Goal: Information Seeking & Learning: Find specific fact

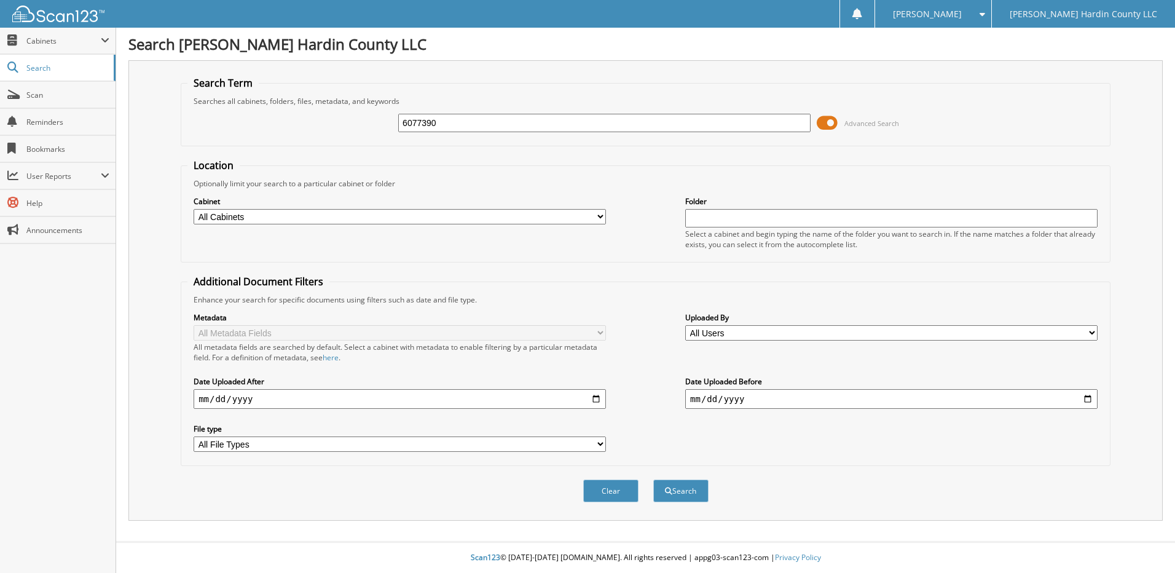
type input "6077390"
click at [653, 479] on button "Search" at bounding box center [680, 490] width 55 height 23
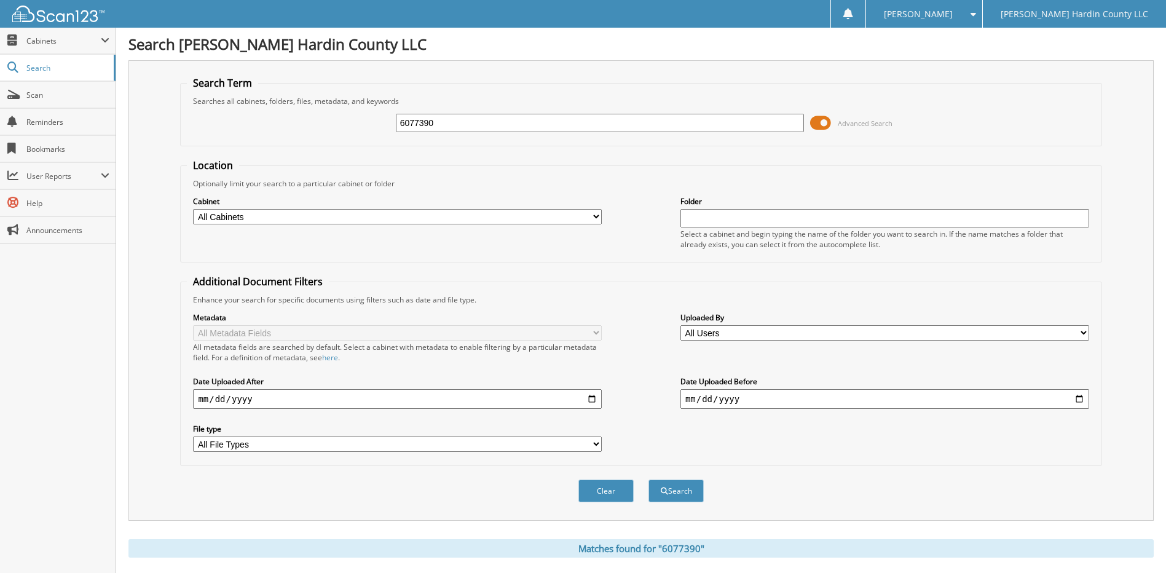
click at [817, 124] on span at bounding box center [820, 123] width 21 height 18
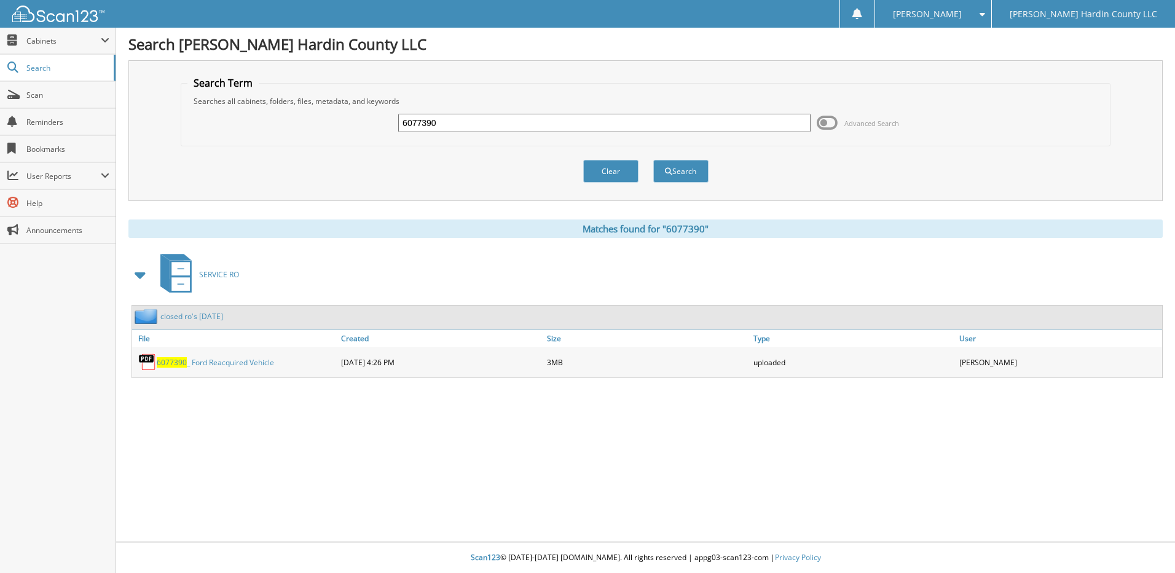
click at [514, 124] on input "6077390" at bounding box center [604, 123] width 412 height 18
type input "6077616"
click at [653, 160] on button "Search" at bounding box center [680, 171] width 55 height 23
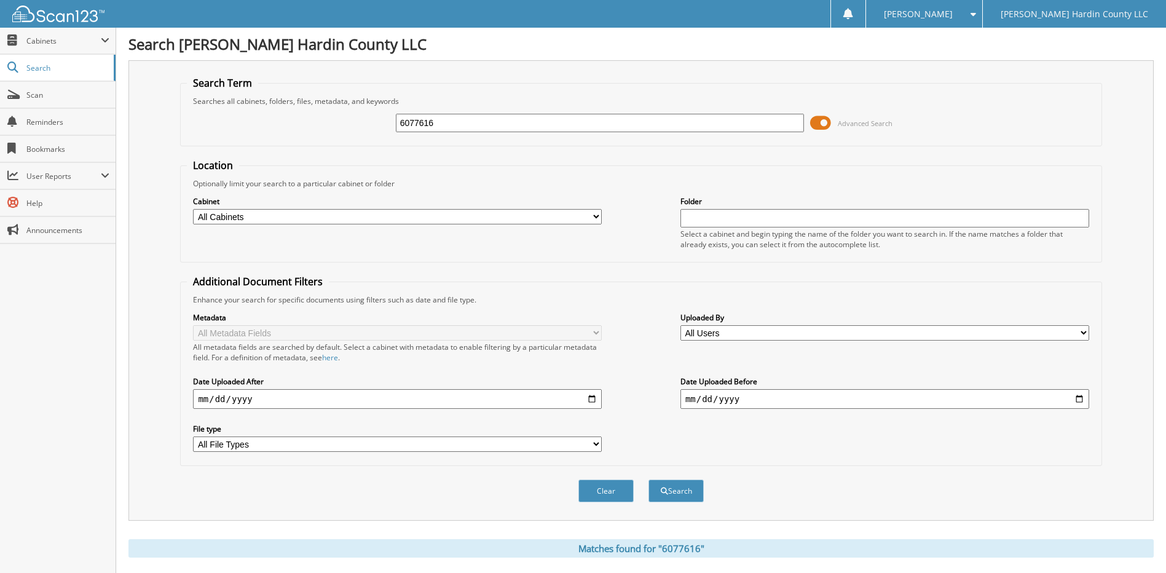
click at [822, 124] on span at bounding box center [820, 123] width 21 height 18
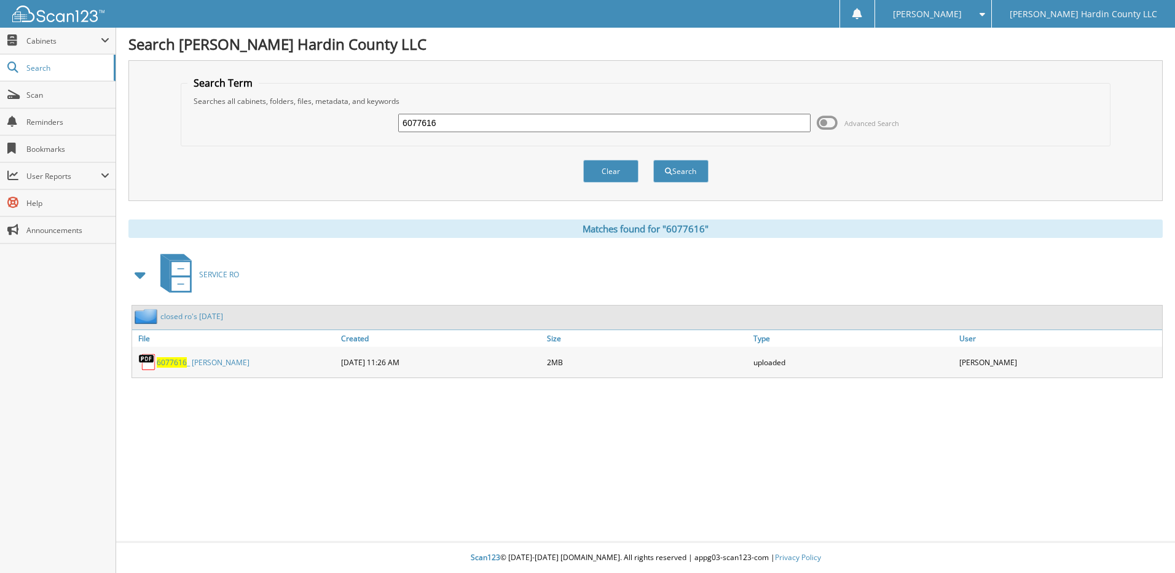
click at [778, 313] on div "closed ro's [DATE]" at bounding box center [647, 317] width 1030 height 24
click at [579, 127] on input "6077616" at bounding box center [604, 123] width 412 height 18
type input "6077472"
click at [653, 160] on button "Search" at bounding box center [680, 171] width 55 height 23
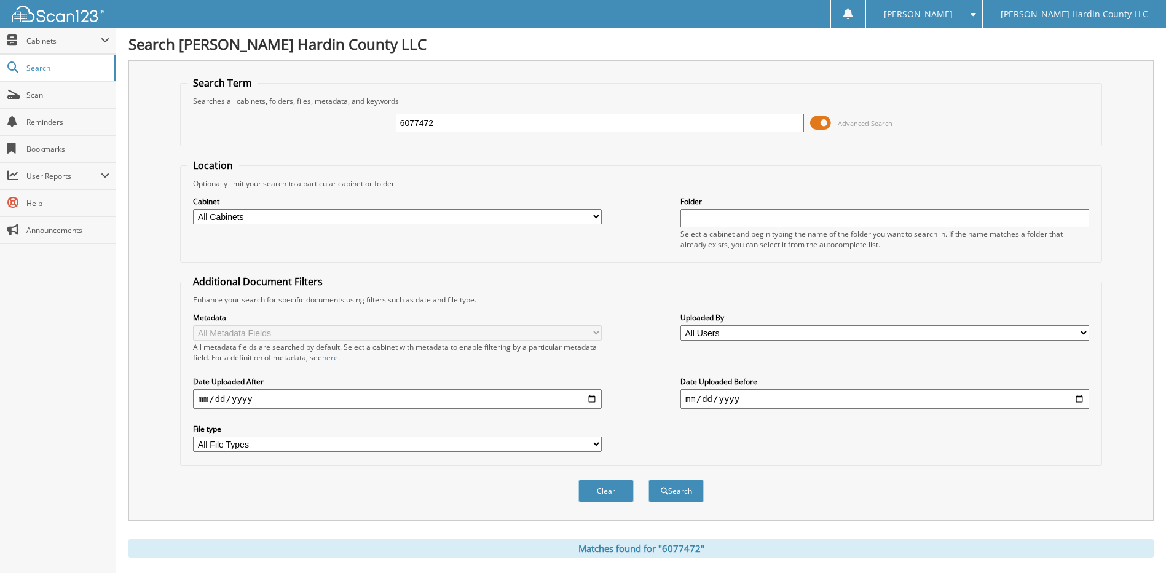
click at [822, 125] on span at bounding box center [820, 123] width 21 height 18
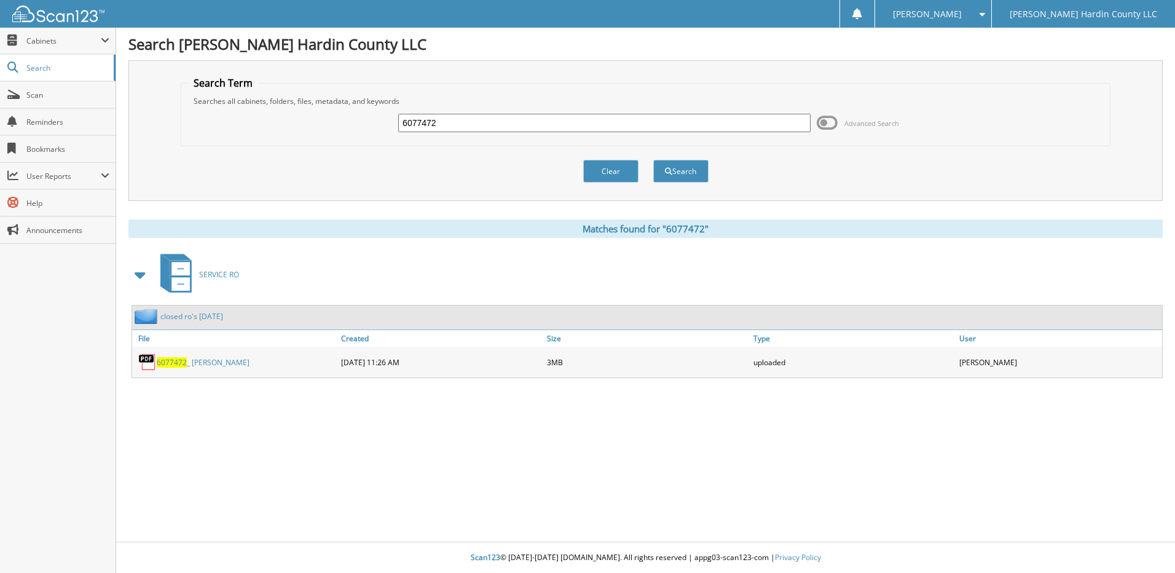
click at [479, 125] on input "6077472" at bounding box center [604, 123] width 412 height 18
type input "6077597"
click at [653, 160] on button "Search" at bounding box center [680, 171] width 55 height 23
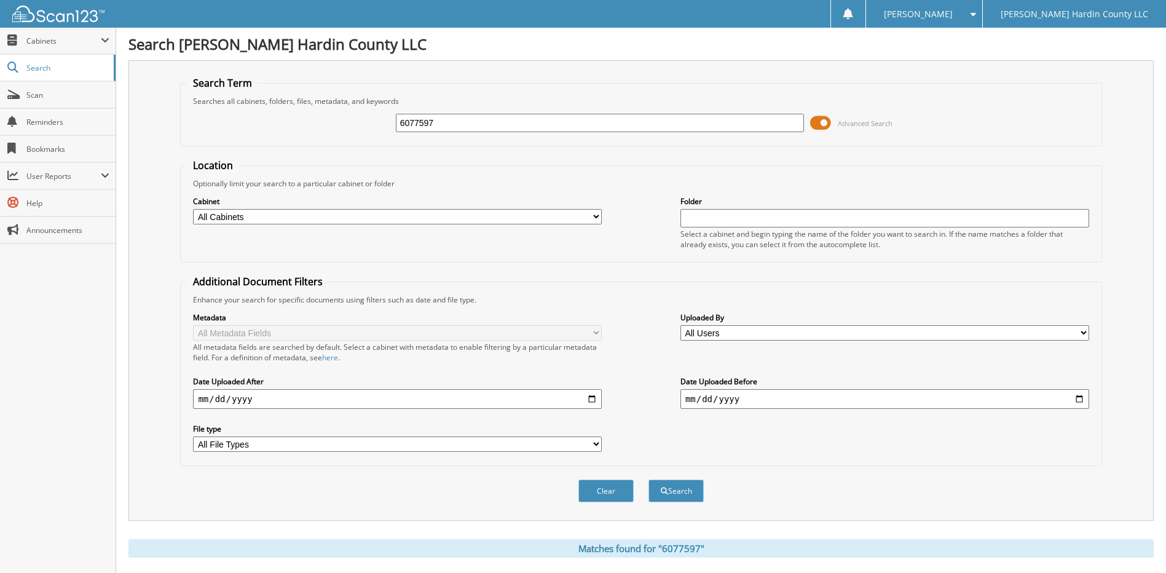
click at [817, 124] on span at bounding box center [820, 123] width 21 height 18
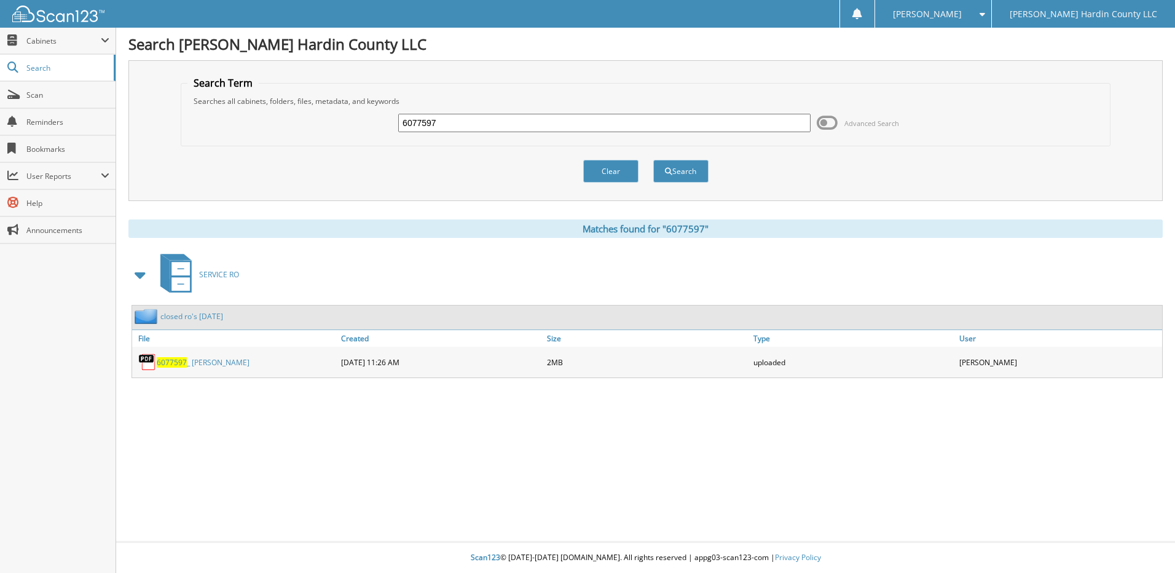
click at [605, 114] on input "6077597" at bounding box center [604, 123] width 412 height 18
type input "6077600"
click at [653, 160] on button "Search" at bounding box center [680, 171] width 55 height 23
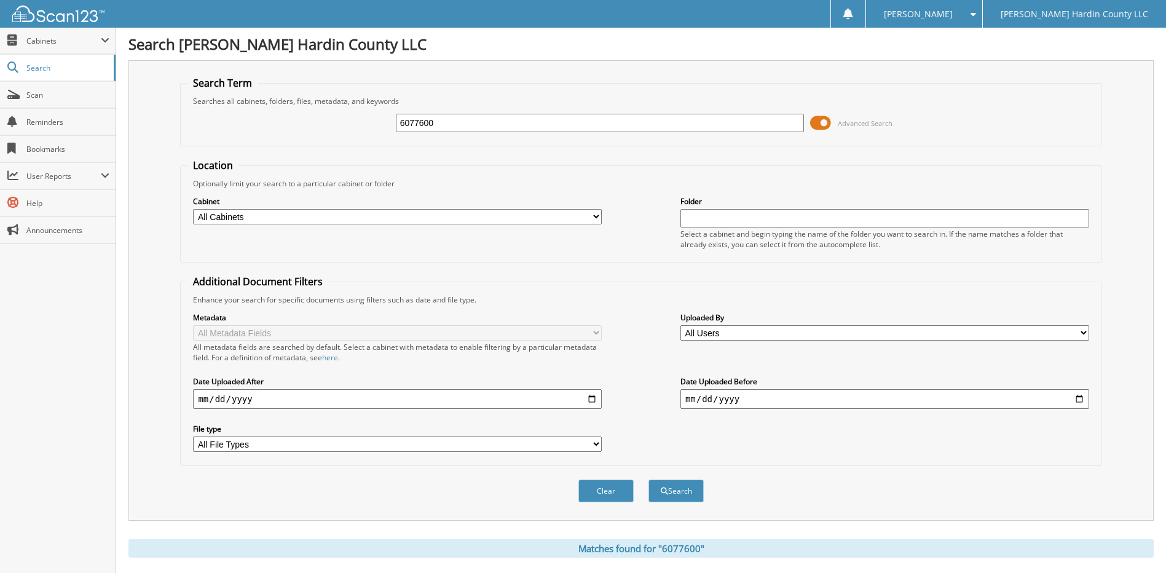
click at [817, 124] on span at bounding box center [820, 123] width 21 height 18
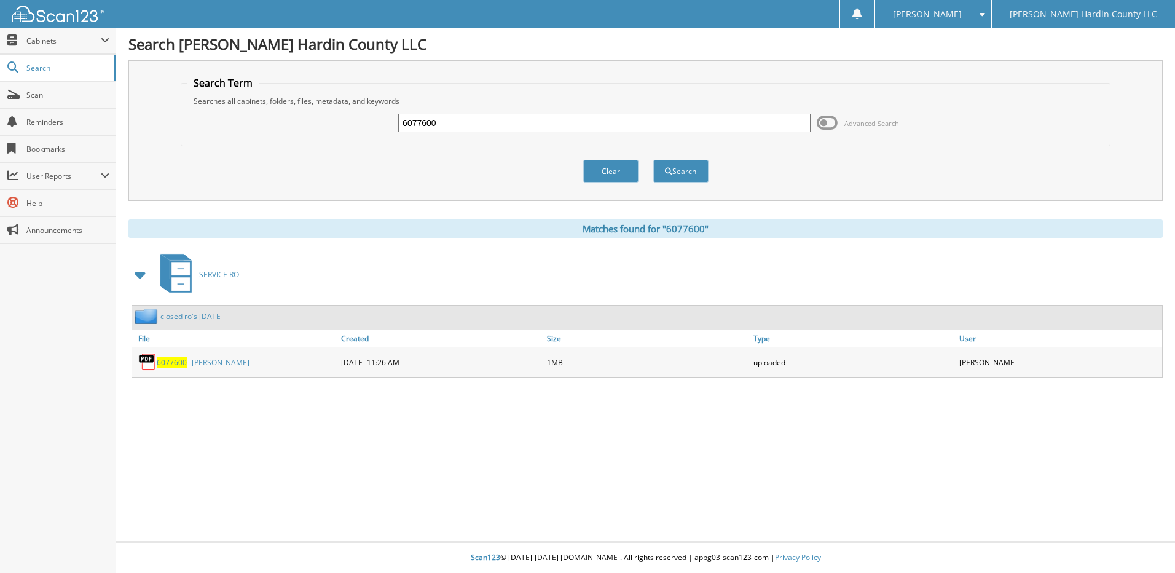
click at [572, 118] on input "6077600" at bounding box center [604, 123] width 412 height 18
type input "6077611"
click at [653, 160] on button "Search" at bounding box center [680, 171] width 55 height 23
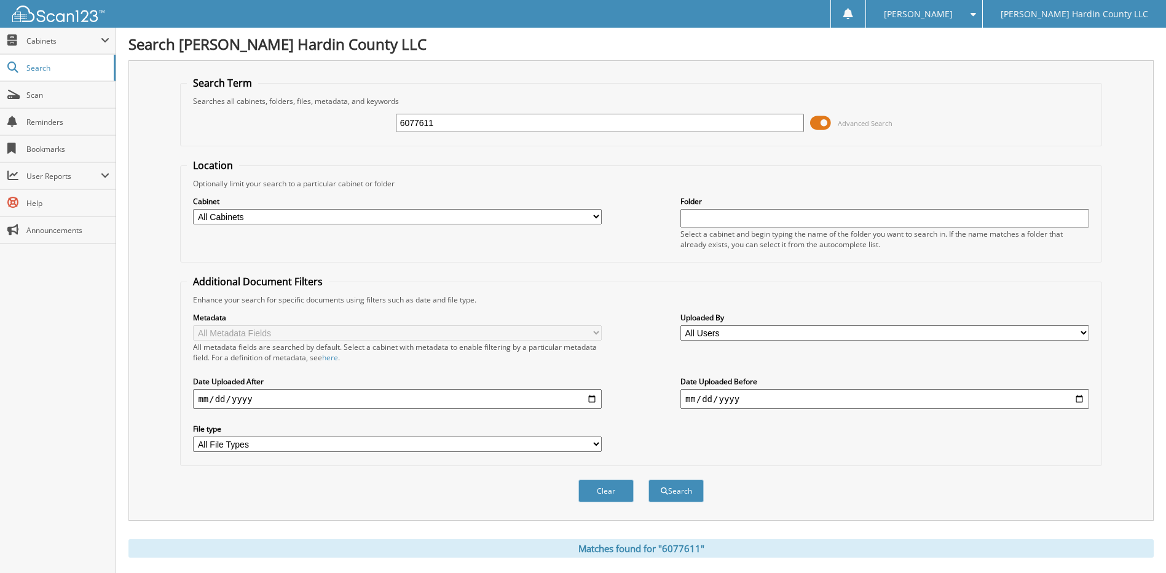
click at [818, 124] on span at bounding box center [820, 123] width 21 height 18
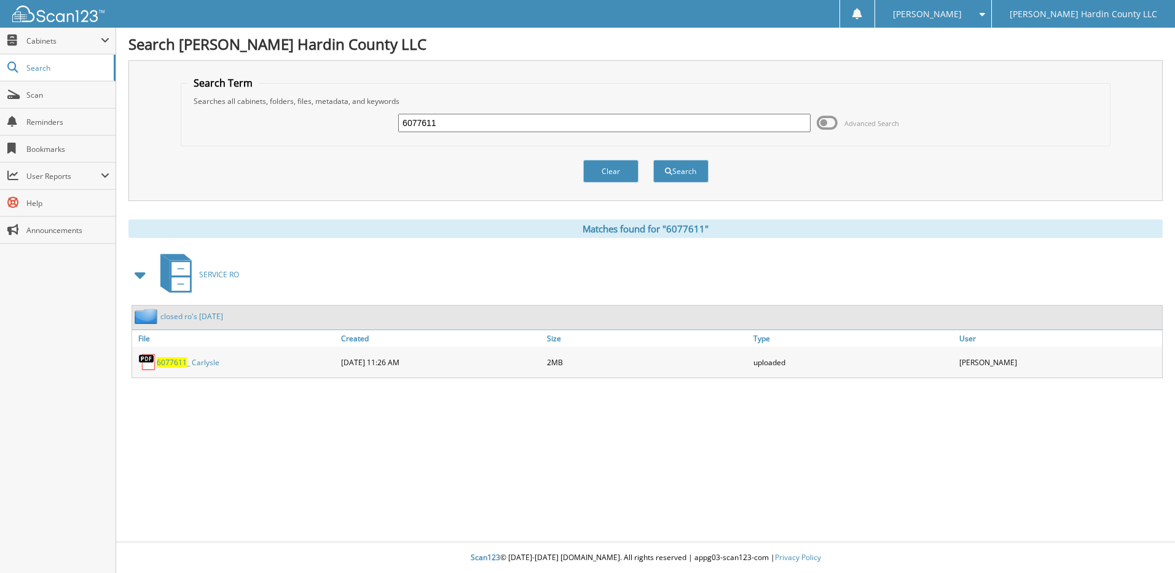
click at [485, 120] on input "6077611" at bounding box center [604, 123] width 412 height 18
type input "6077562"
click at [653, 160] on button "Search" at bounding box center [680, 171] width 55 height 23
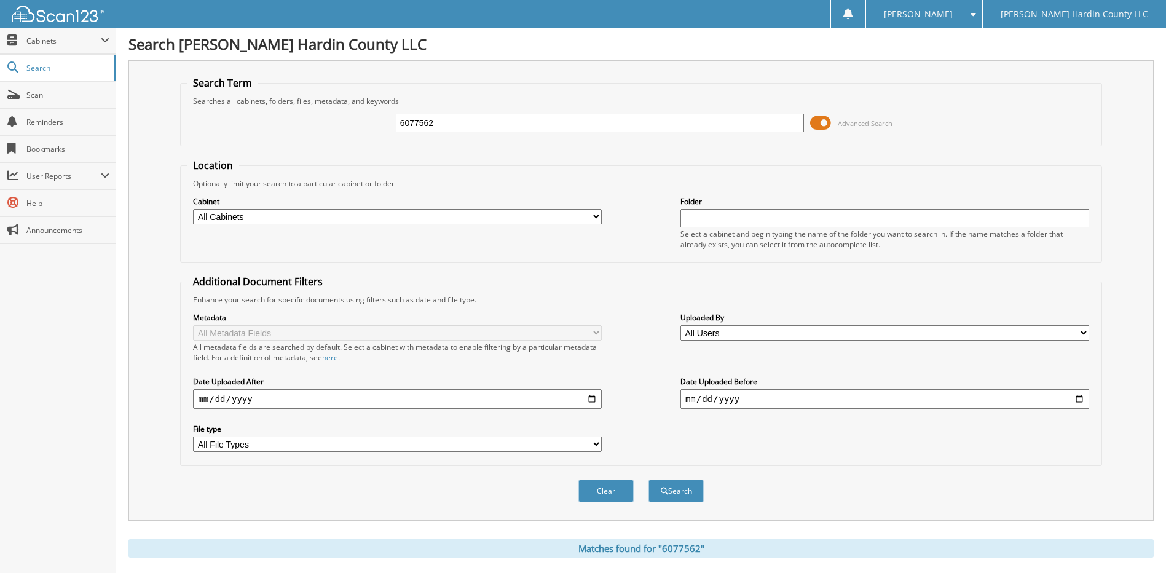
click at [820, 119] on span at bounding box center [820, 123] width 21 height 18
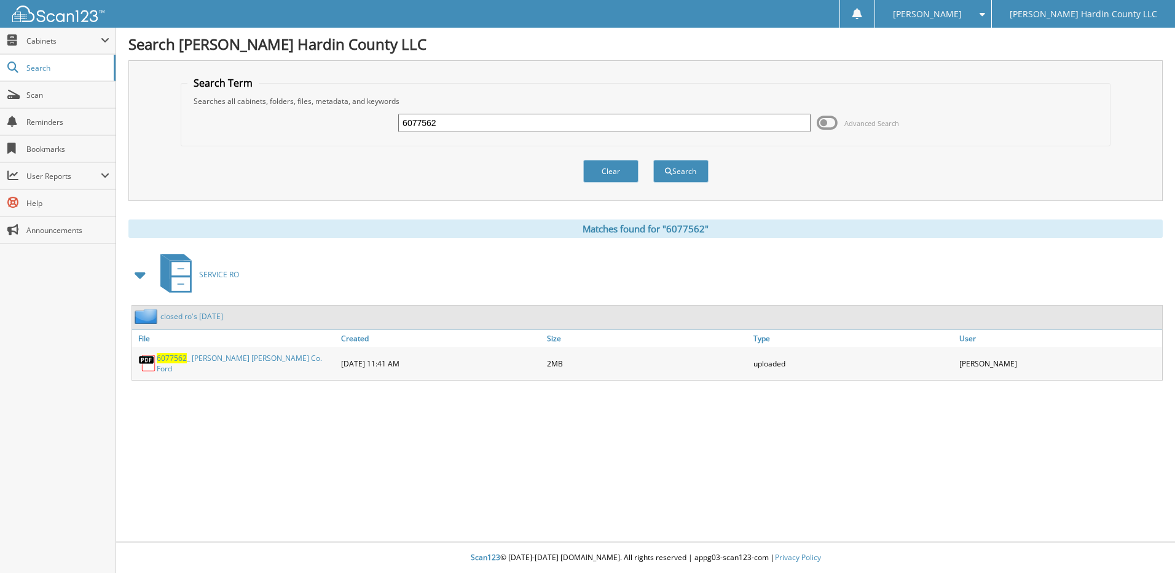
click at [624, 116] on input "6077562" at bounding box center [604, 123] width 412 height 18
type input "6077120"
click at [653, 160] on button "Search" at bounding box center [680, 171] width 55 height 23
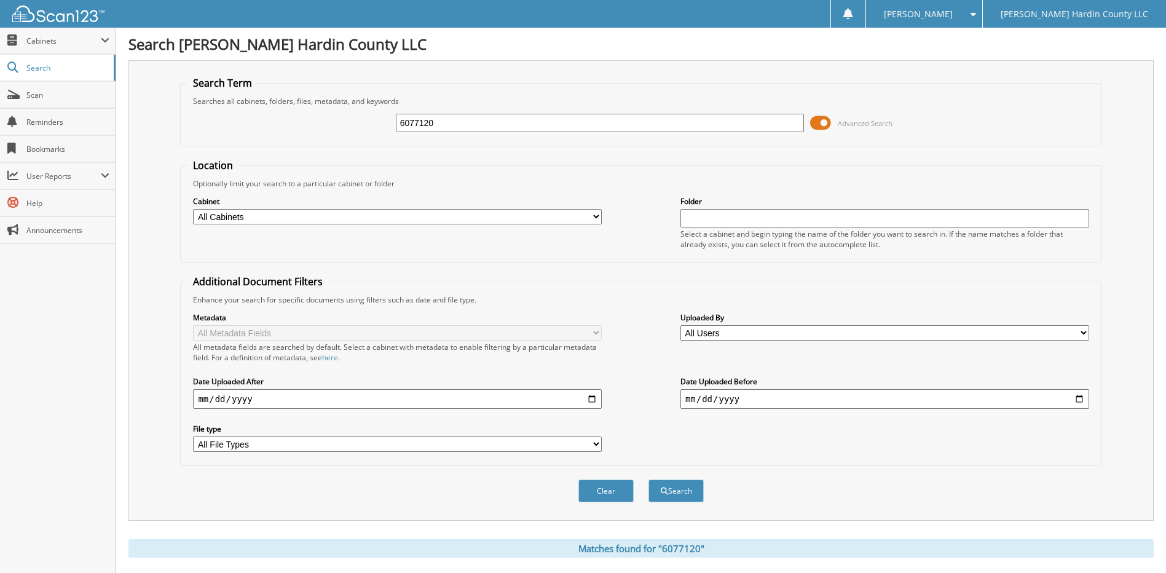
click at [816, 121] on span at bounding box center [820, 123] width 21 height 18
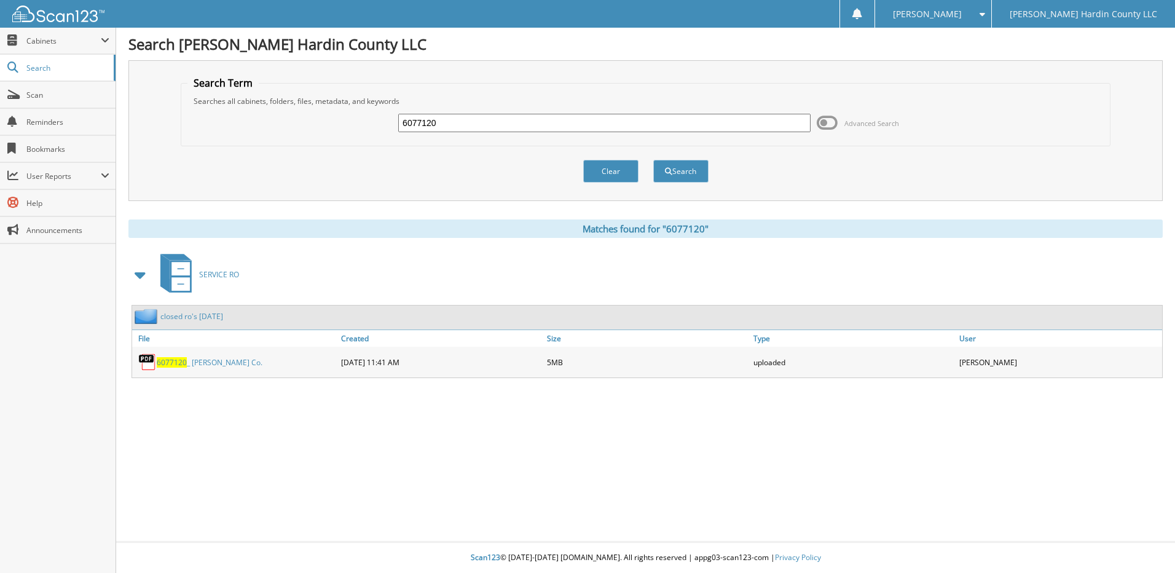
click at [458, 122] on input "6077120" at bounding box center [604, 123] width 412 height 18
type input "6077552"
click at [653, 160] on button "Search" at bounding box center [680, 171] width 55 height 23
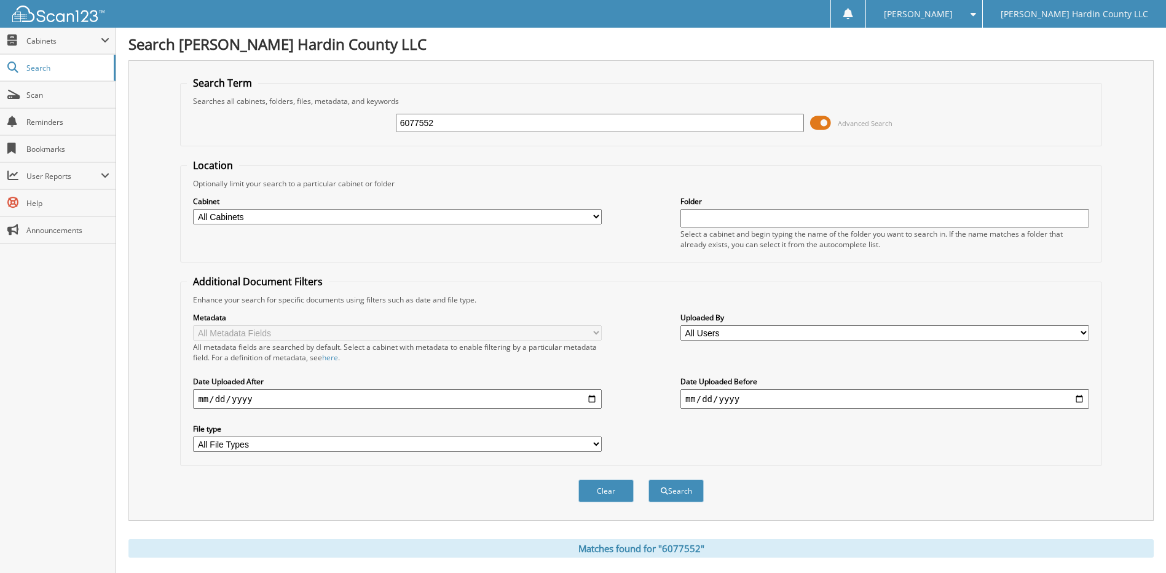
click at [819, 124] on span at bounding box center [820, 123] width 21 height 18
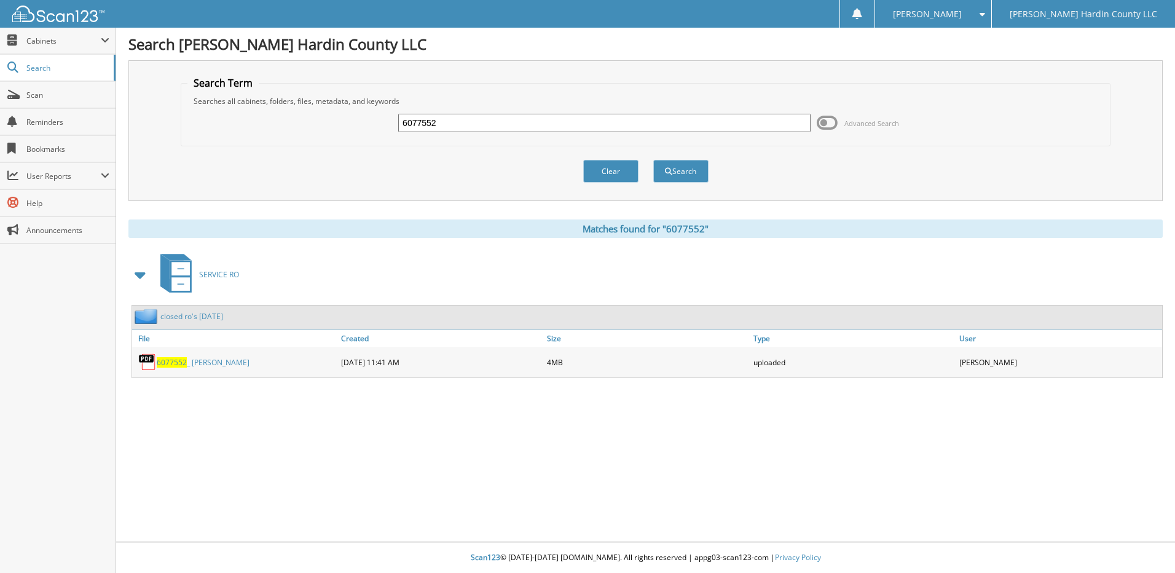
click at [563, 120] on input "6077552" at bounding box center [604, 123] width 412 height 18
type input "6077636"
click at [653, 160] on button "Search" at bounding box center [680, 171] width 55 height 23
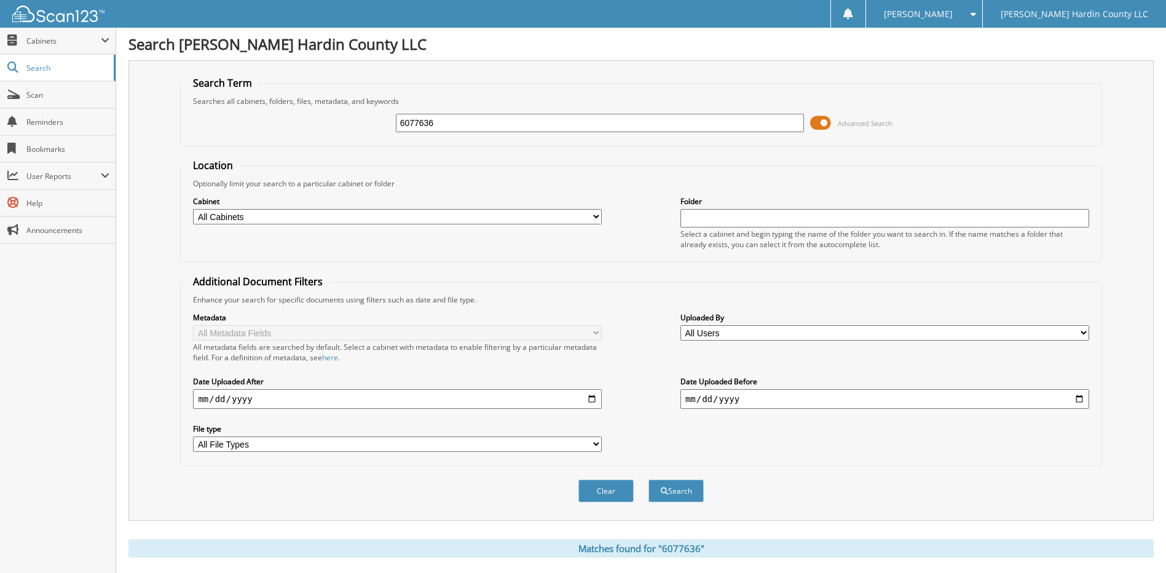
click at [817, 125] on span at bounding box center [820, 123] width 21 height 18
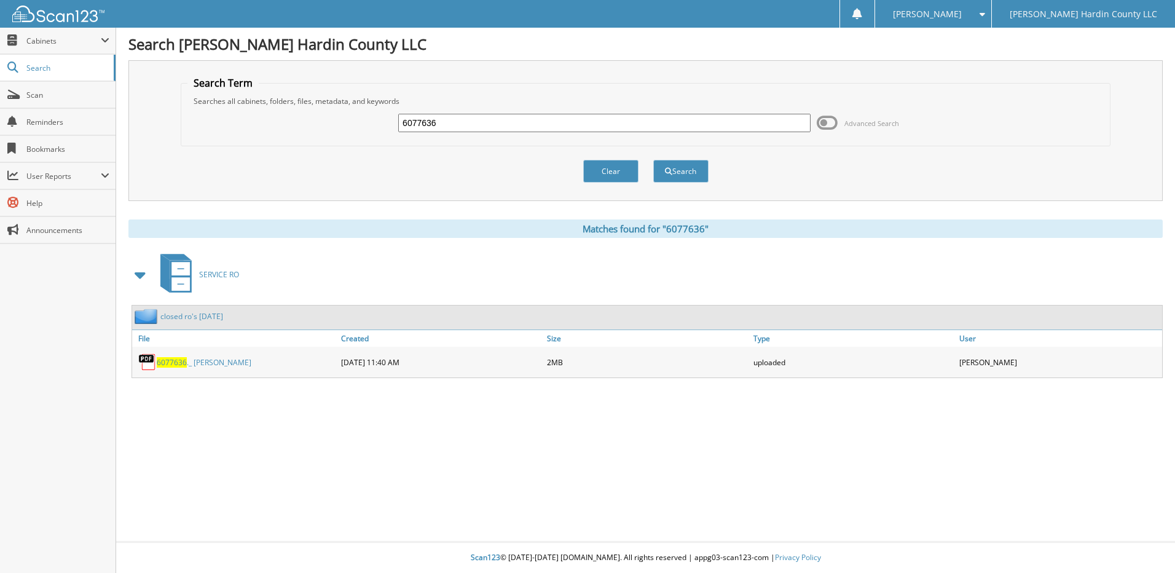
click at [460, 117] on input "6077636" at bounding box center [604, 123] width 412 height 18
type input "6077629"
click at [653, 160] on button "Search" at bounding box center [680, 171] width 55 height 23
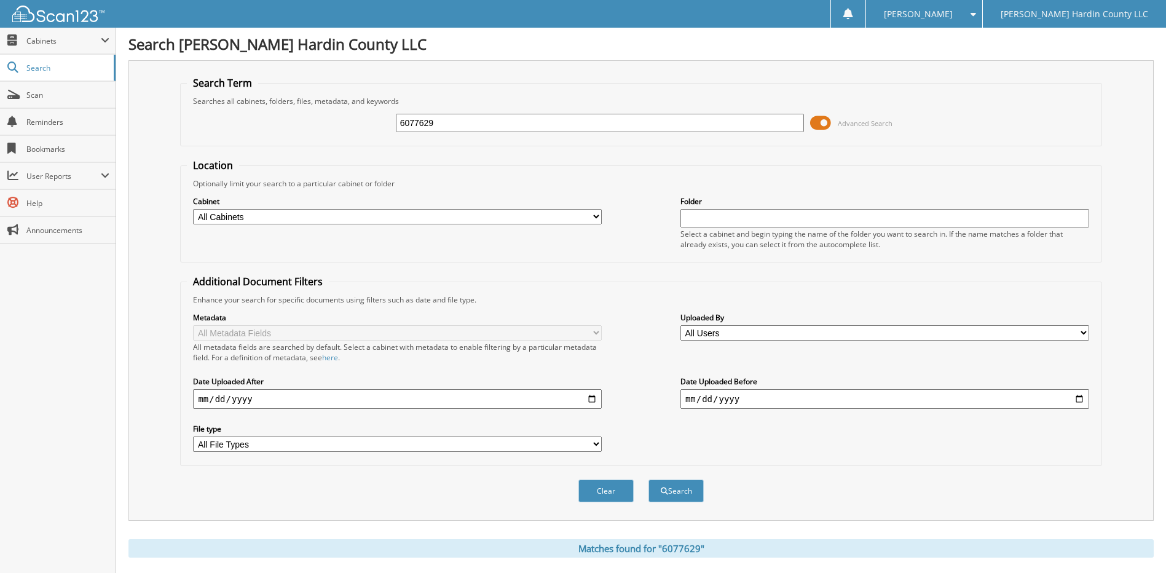
click at [818, 125] on span at bounding box center [820, 123] width 21 height 18
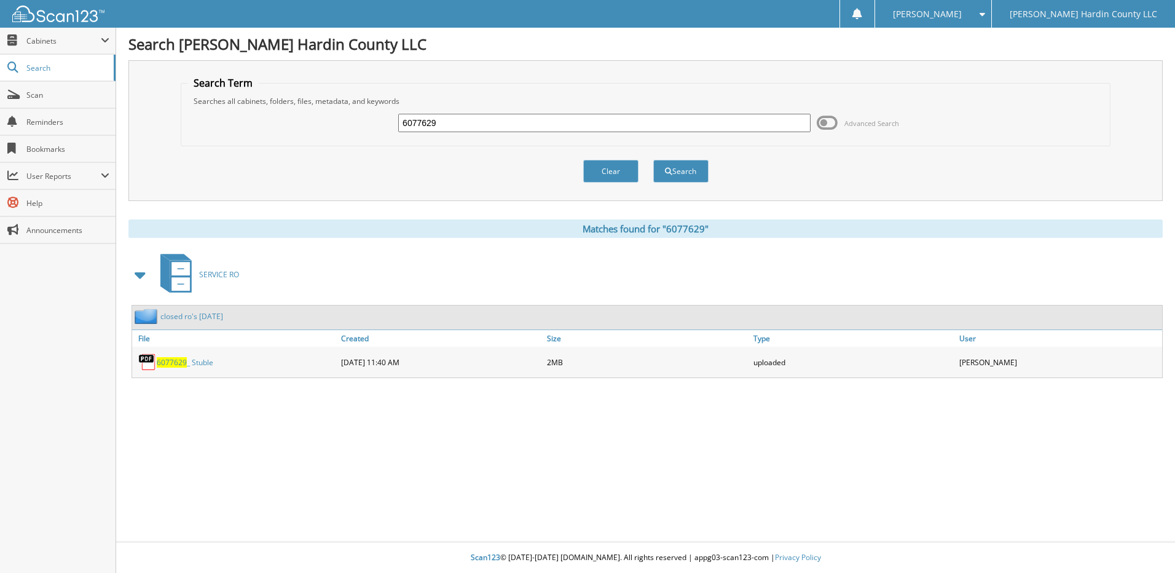
click at [575, 115] on input "6077629" at bounding box center [604, 123] width 412 height 18
type input "6077555"
click at [653, 160] on button "Search" at bounding box center [680, 171] width 55 height 23
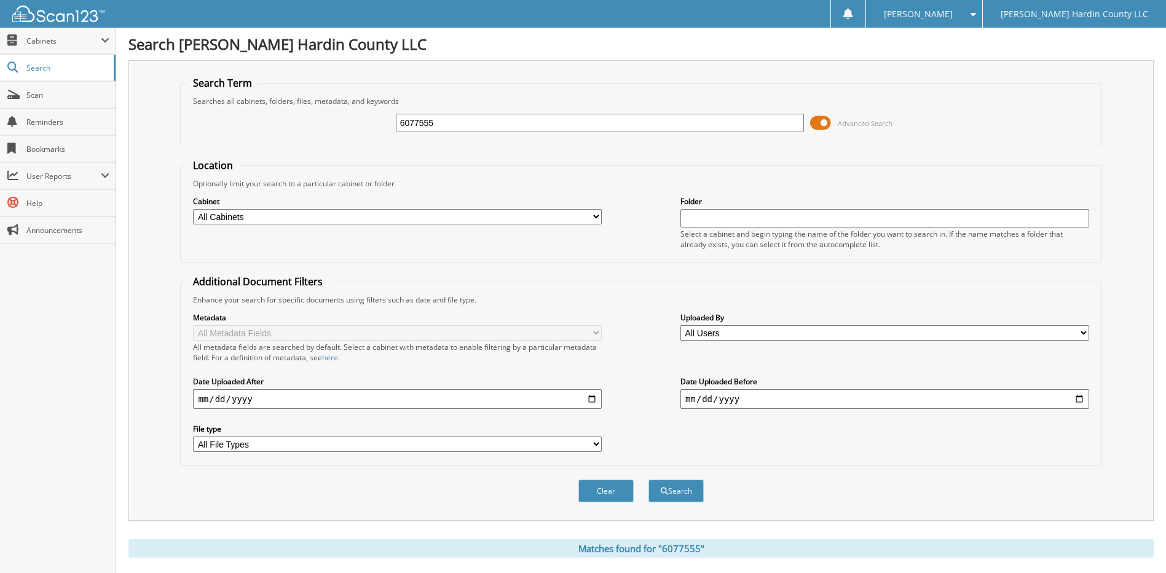
click at [823, 117] on span at bounding box center [820, 123] width 21 height 18
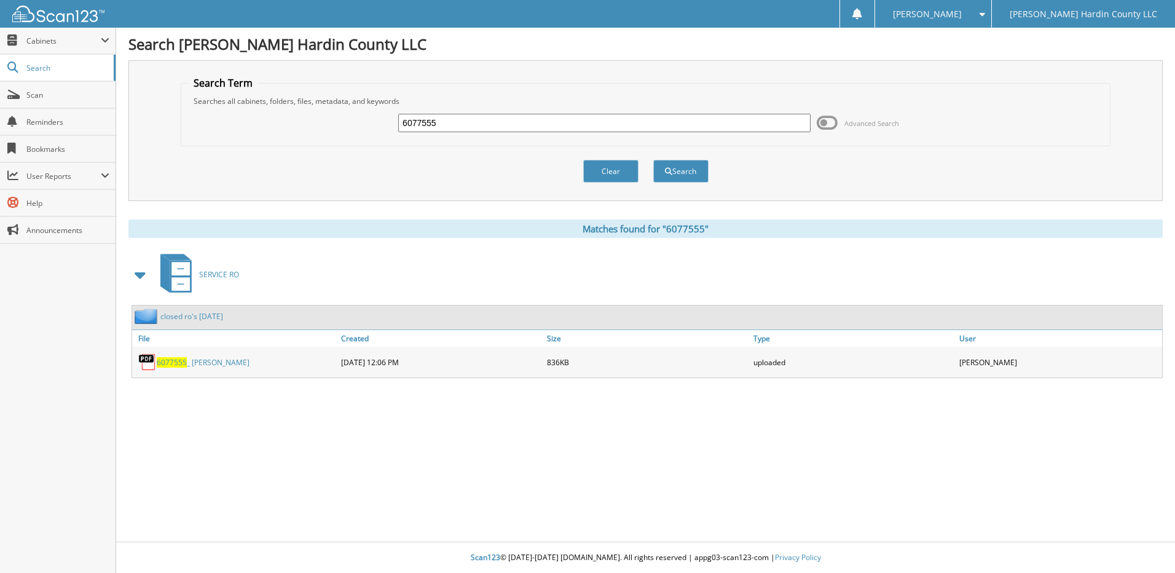
click at [545, 124] on input "6077555" at bounding box center [604, 123] width 412 height 18
type input "6077467"
click at [653, 160] on button "Search" at bounding box center [680, 171] width 55 height 23
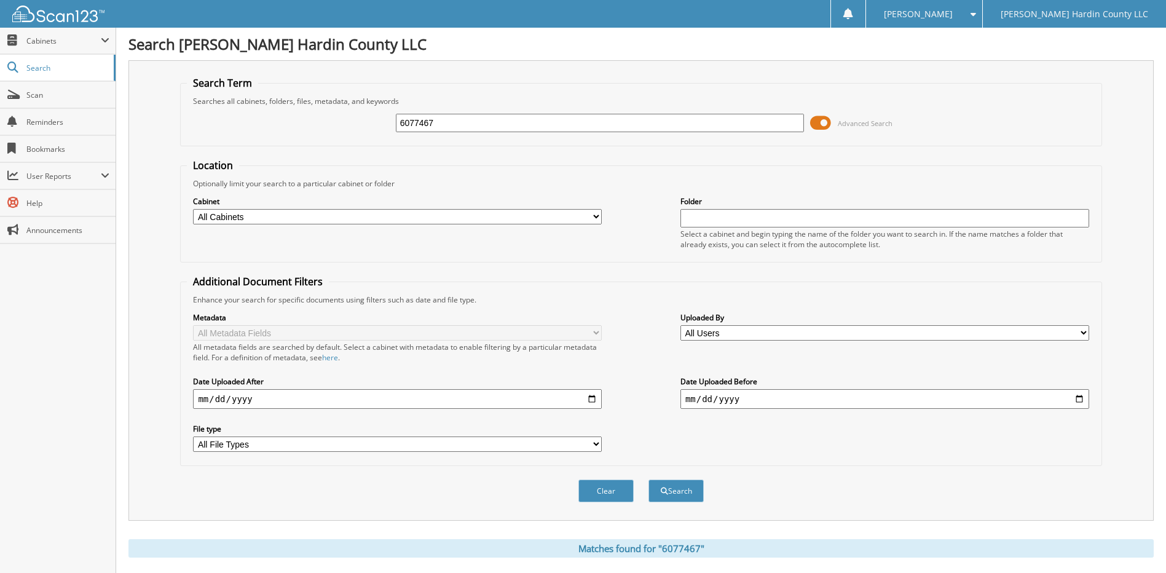
click at [816, 123] on span at bounding box center [820, 123] width 21 height 18
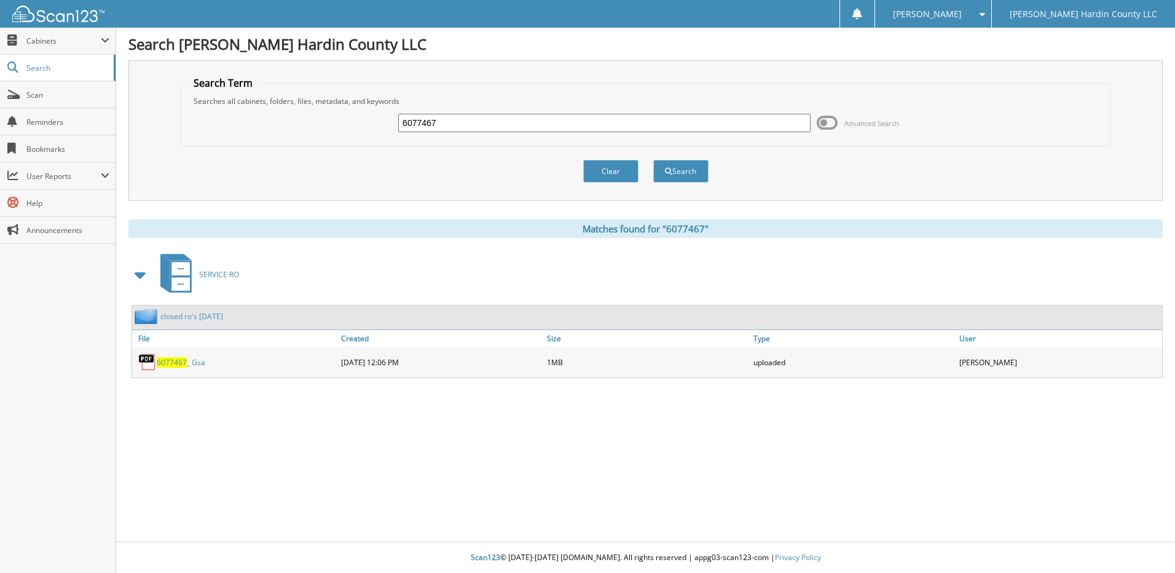
click at [567, 118] on input "6077467" at bounding box center [604, 123] width 412 height 18
type input "6077613"
click at [653, 160] on button "Search" at bounding box center [680, 171] width 55 height 23
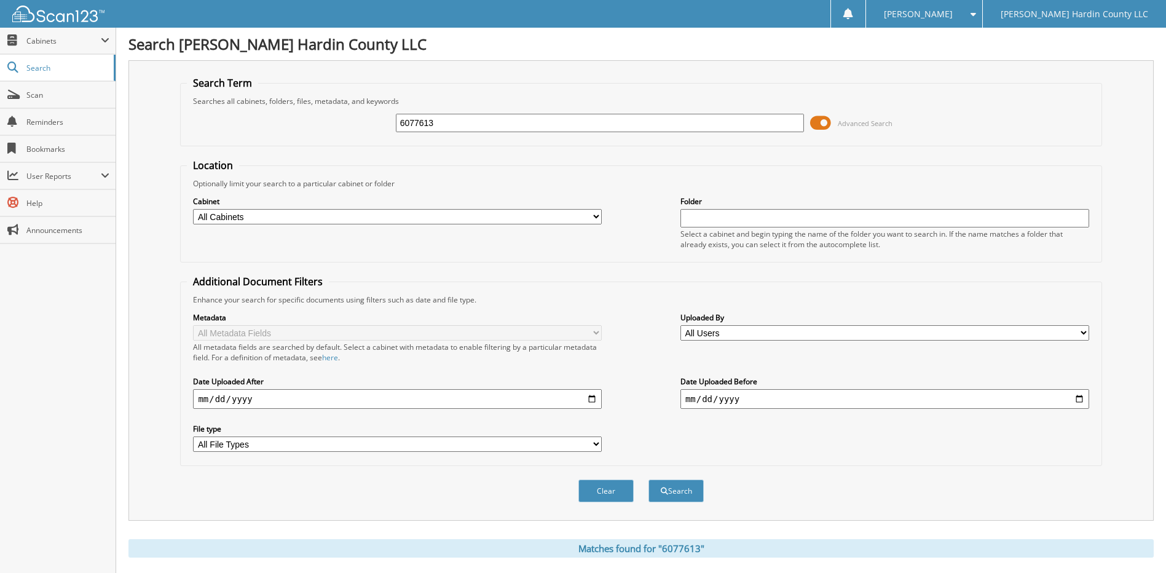
click at [816, 127] on span at bounding box center [820, 123] width 21 height 18
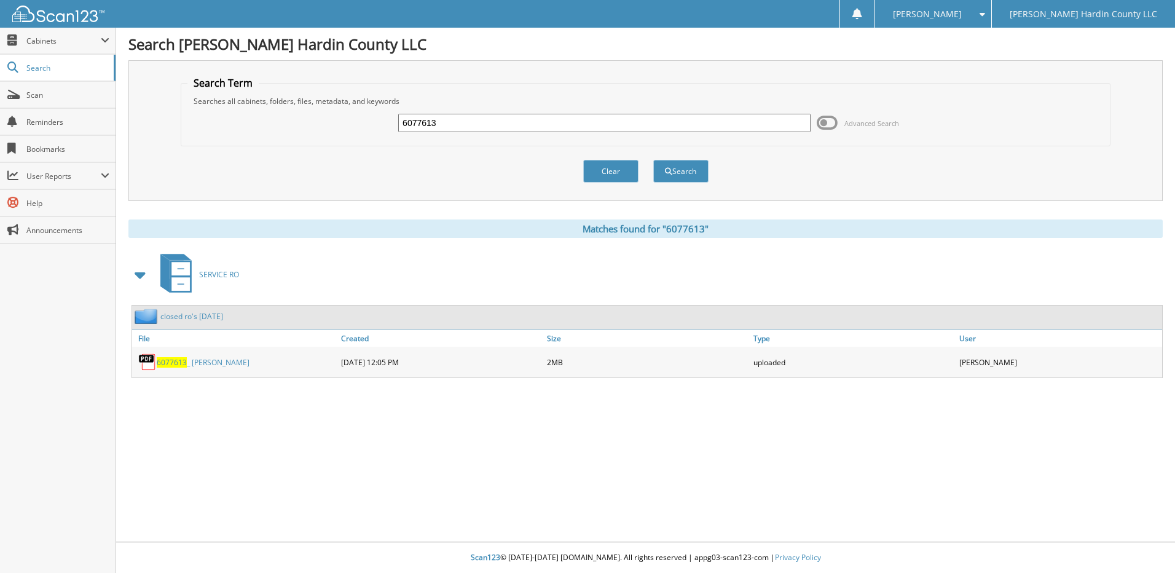
click at [480, 116] on input "6077613" at bounding box center [604, 123] width 412 height 18
type input "6077631"
click at [653, 160] on button "Search" at bounding box center [680, 171] width 55 height 23
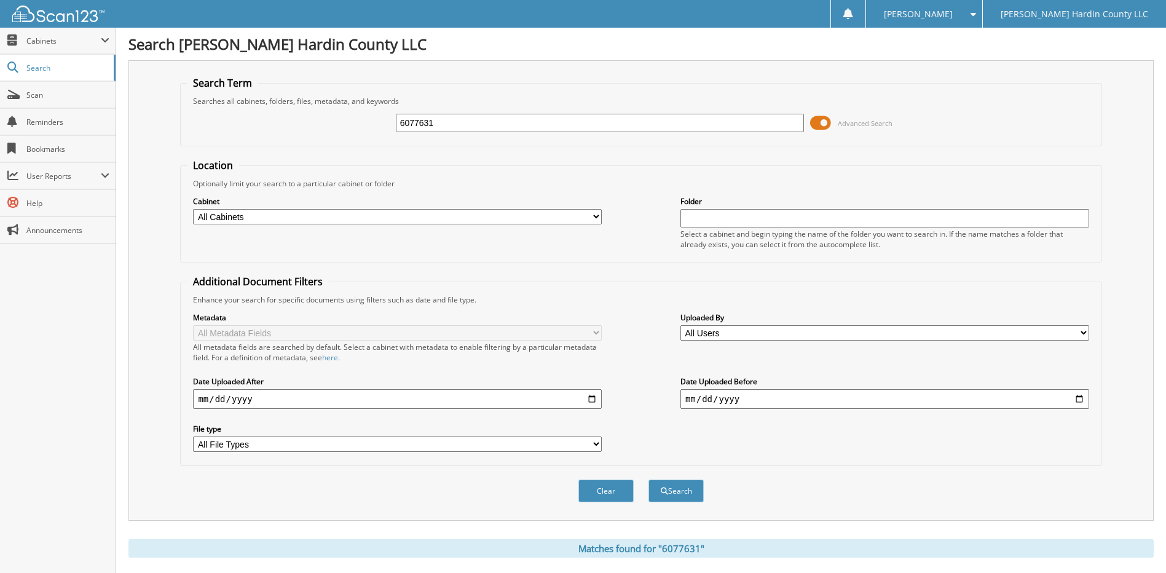
click at [817, 123] on span at bounding box center [820, 123] width 21 height 18
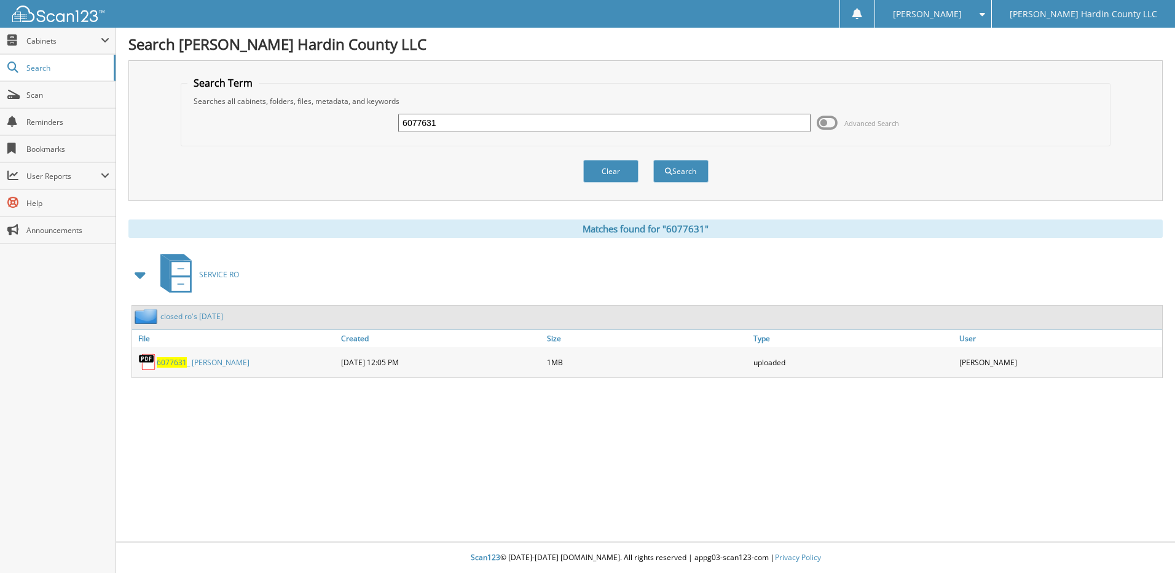
click at [502, 117] on input "6077631" at bounding box center [604, 123] width 412 height 18
type input "6077632"
click at [653, 160] on button "Search" at bounding box center [680, 171] width 55 height 23
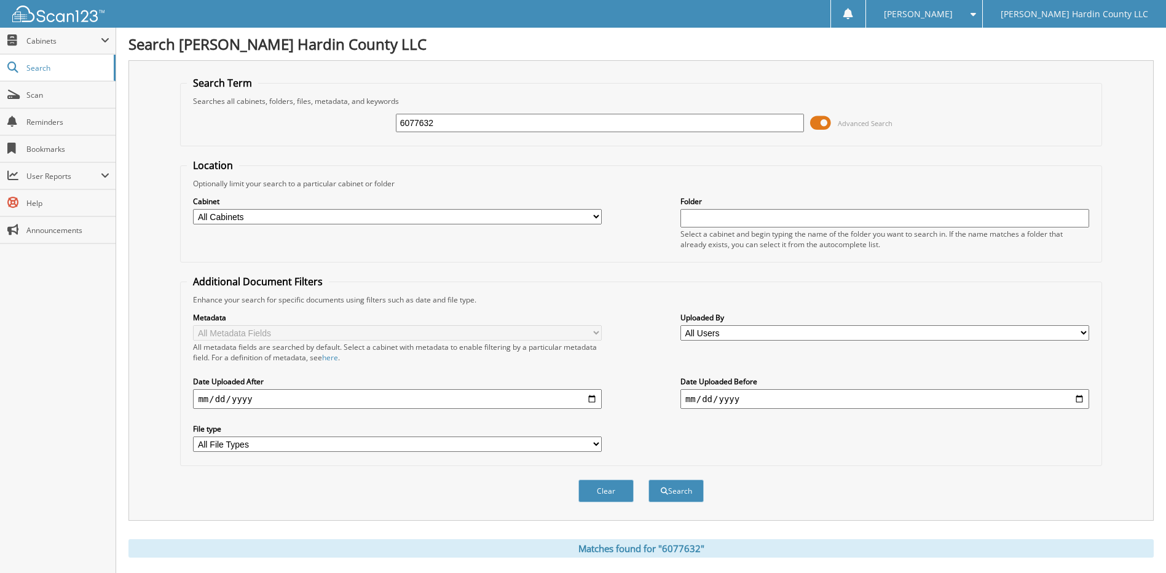
click at [815, 124] on span at bounding box center [820, 123] width 21 height 18
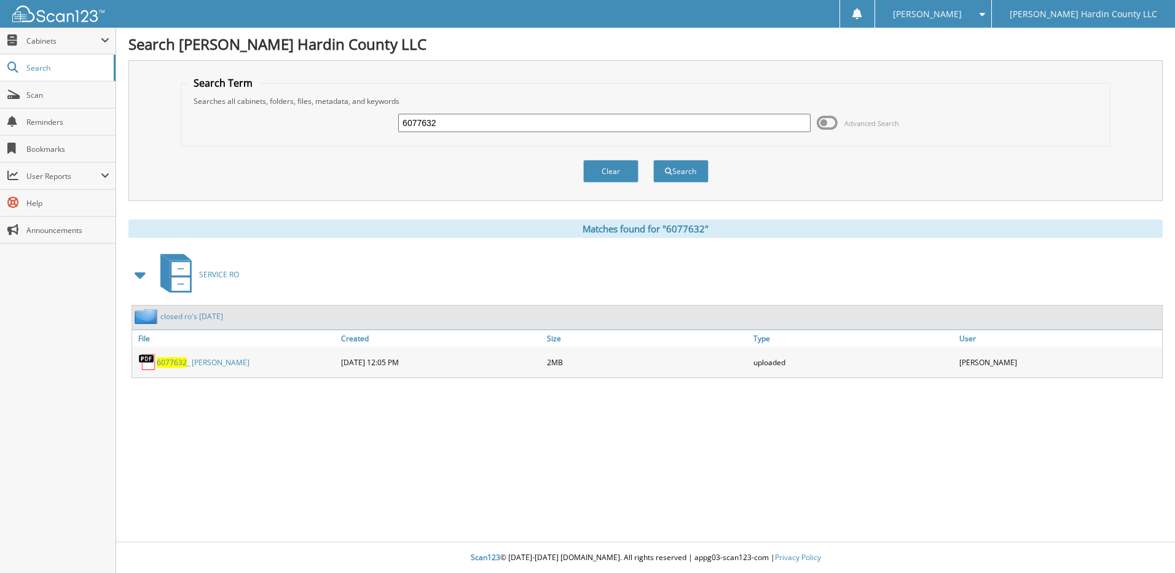
click at [459, 123] on input "6077632" at bounding box center [604, 123] width 412 height 18
type input "6077626"
click at [653, 160] on button "Search" at bounding box center [680, 171] width 55 height 23
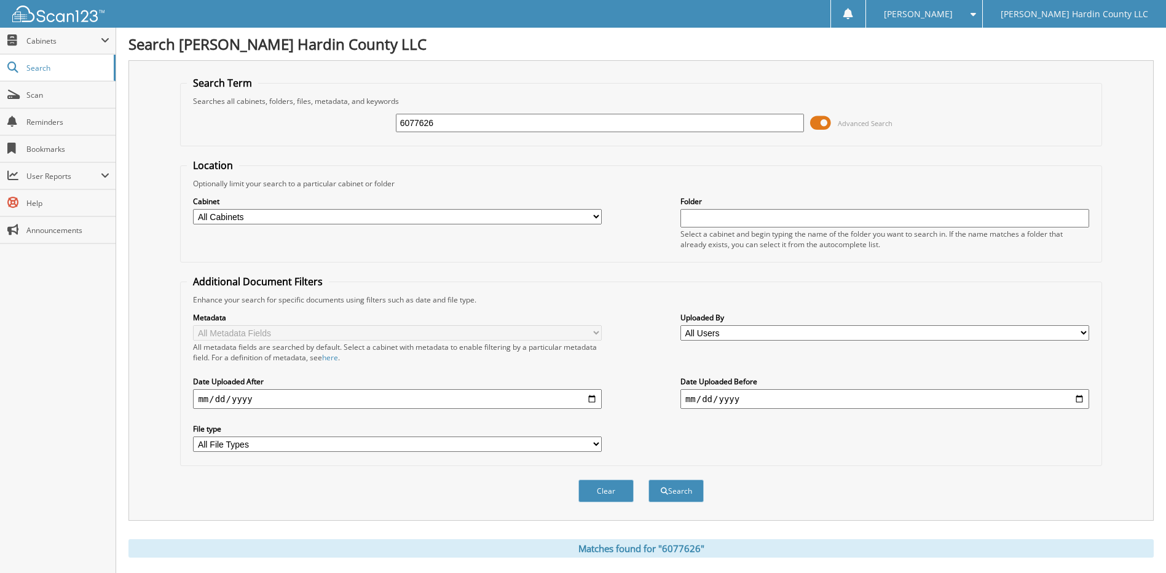
click at [819, 125] on span at bounding box center [820, 123] width 21 height 18
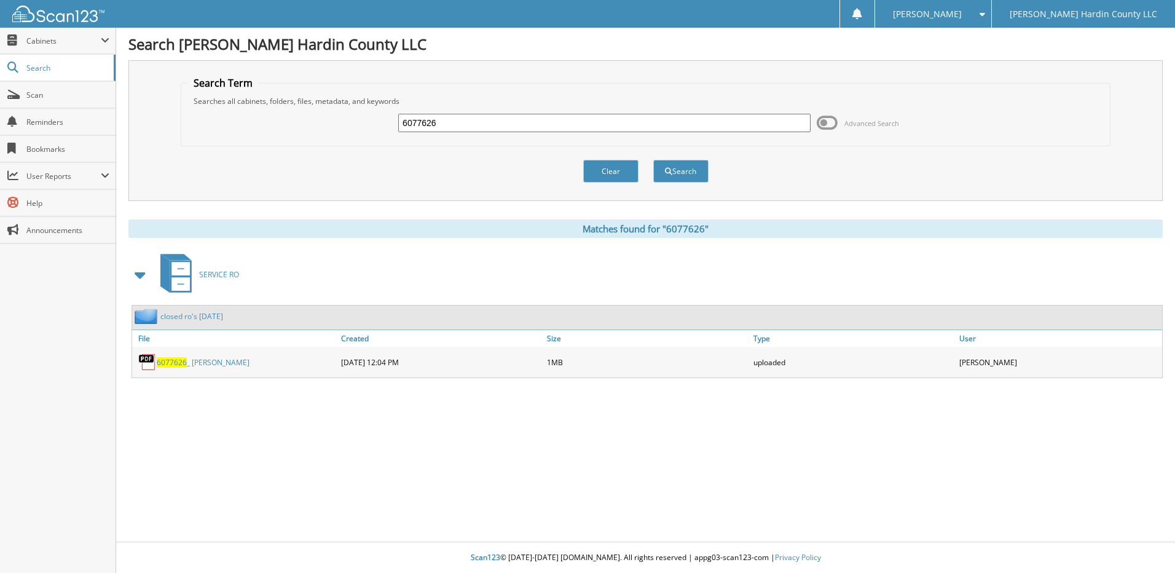
click at [446, 123] on input "6077626" at bounding box center [604, 123] width 412 height 18
type input "6"
click at [601, 173] on button "Clear" at bounding box center [610, 171] width 55 height 23
